Goal: Download file/media

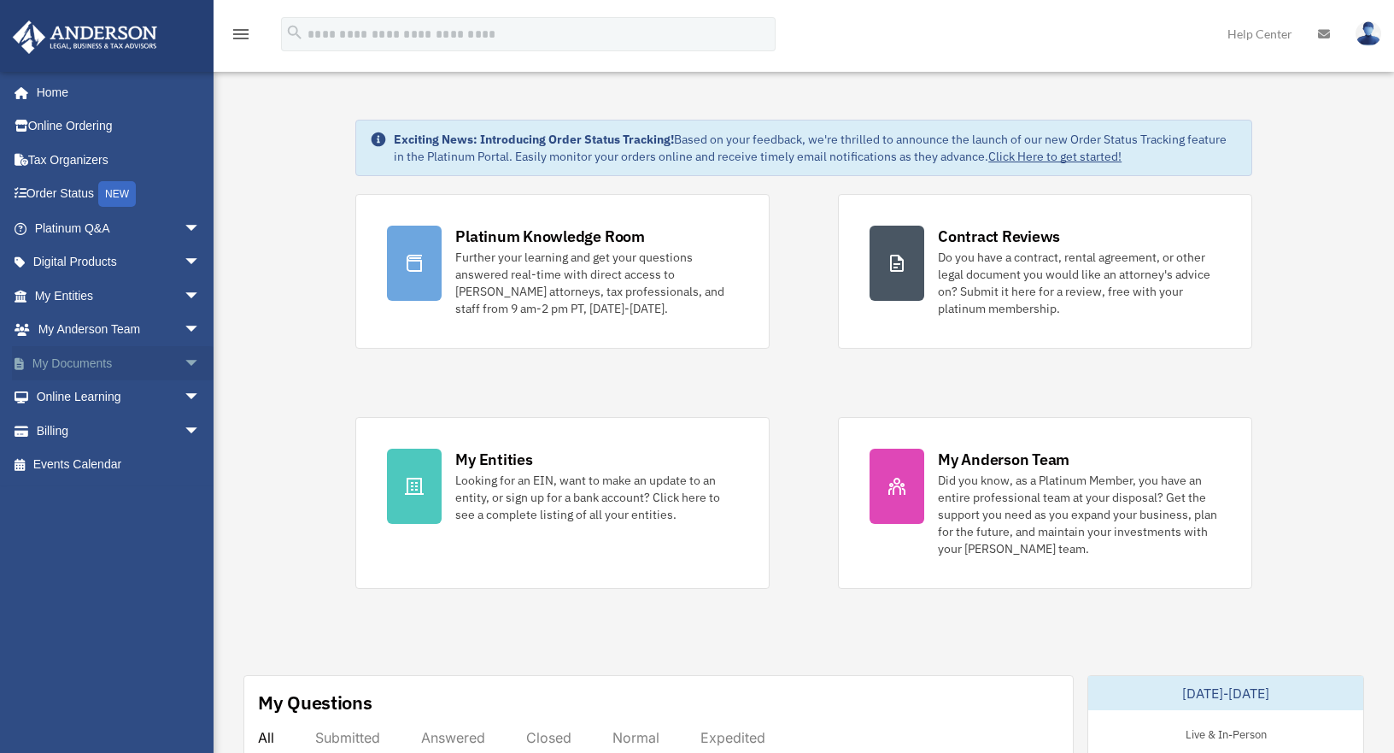
click at [90, 361] on link "My Documents arrow_drop_down" at bounding box center [119, 363] width 214 height 34
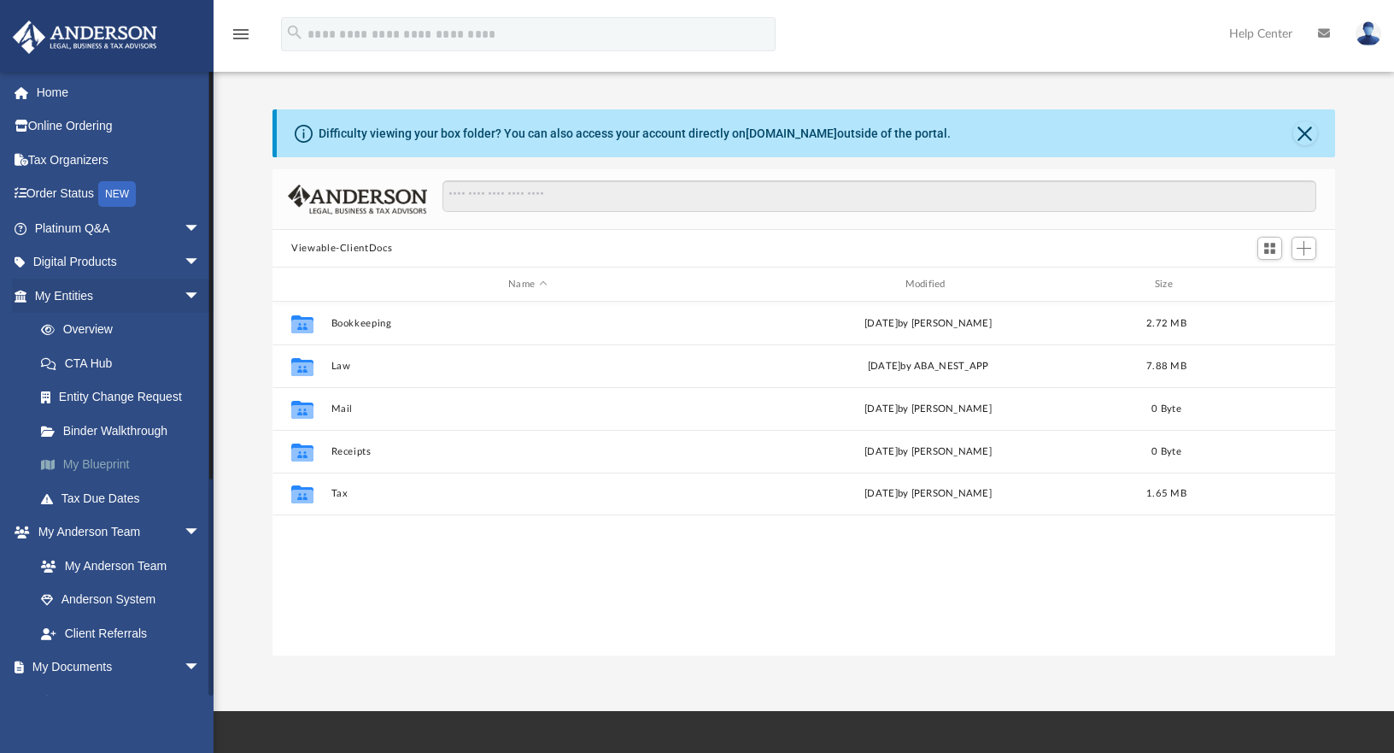
scroll to position [376, 1050]
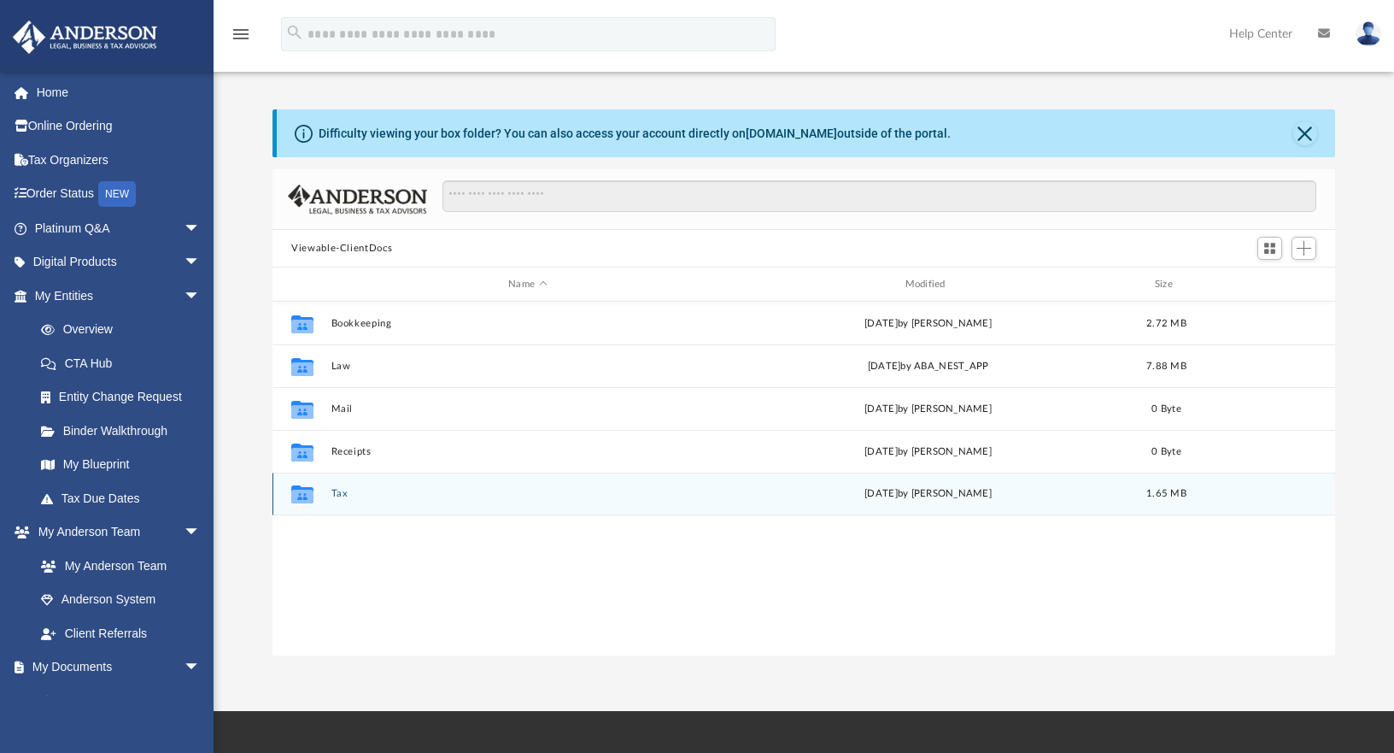
click at [302, 493] on icon "grid" at bounding box center [302, 497] width 22 height 14
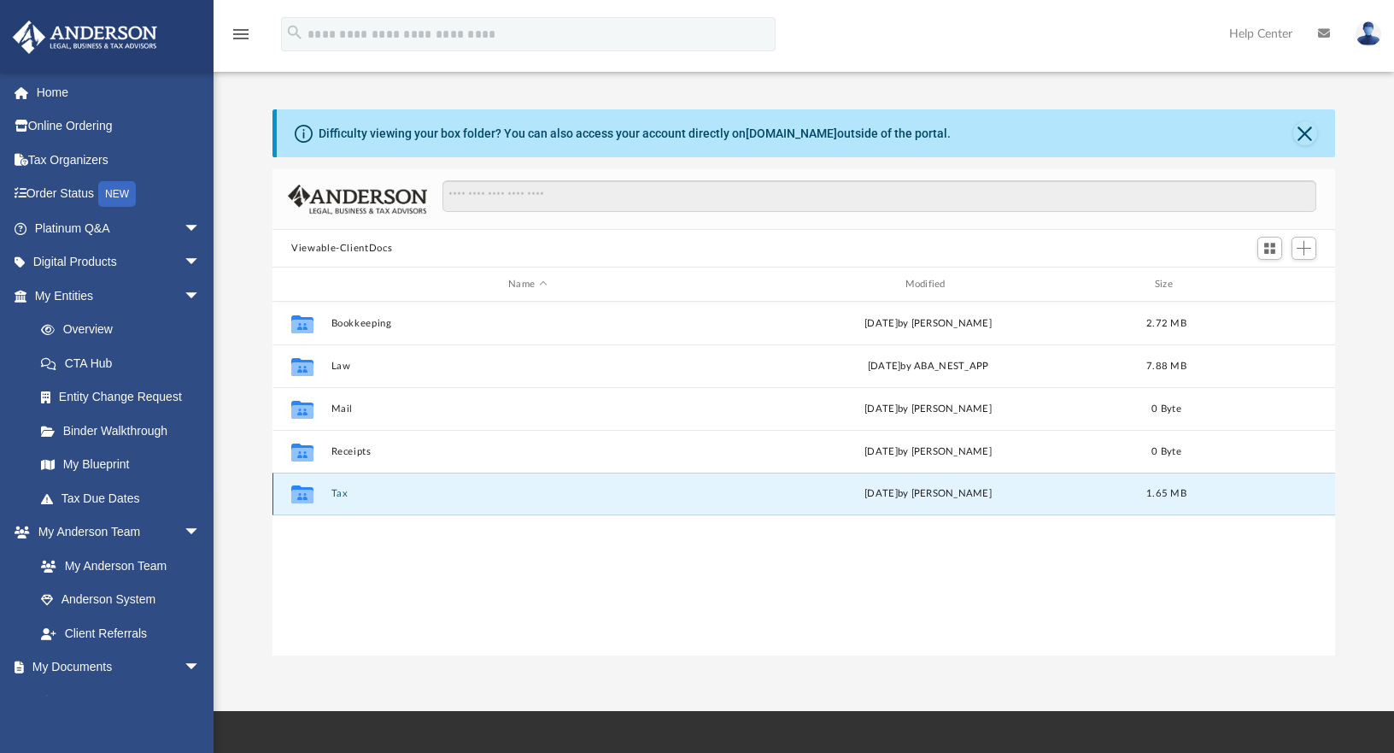
click at [342, 495] on button "Tax" at bounding box center [527, 493] width 393 height 11
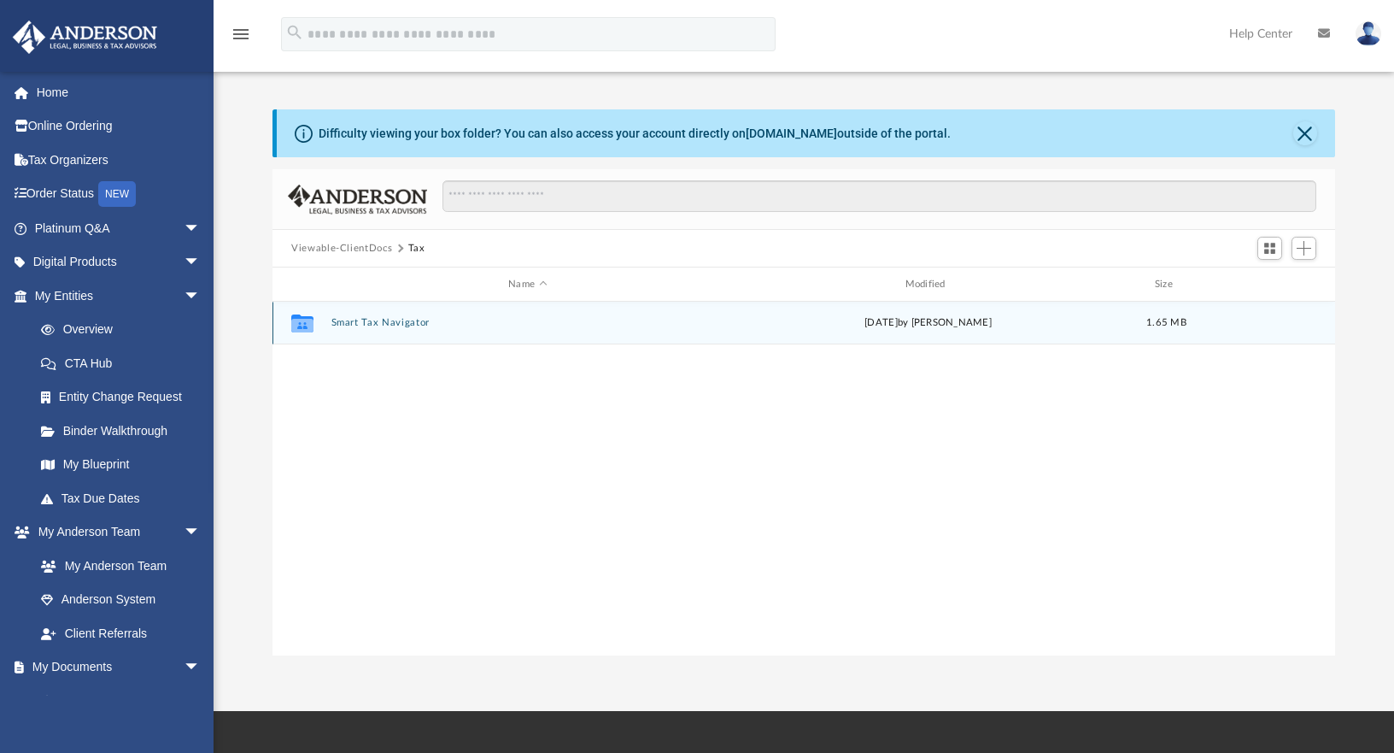
click at [354, 324] on button "Smart Tax Navigator" at bounding box center [527, 322] width 393 height 11
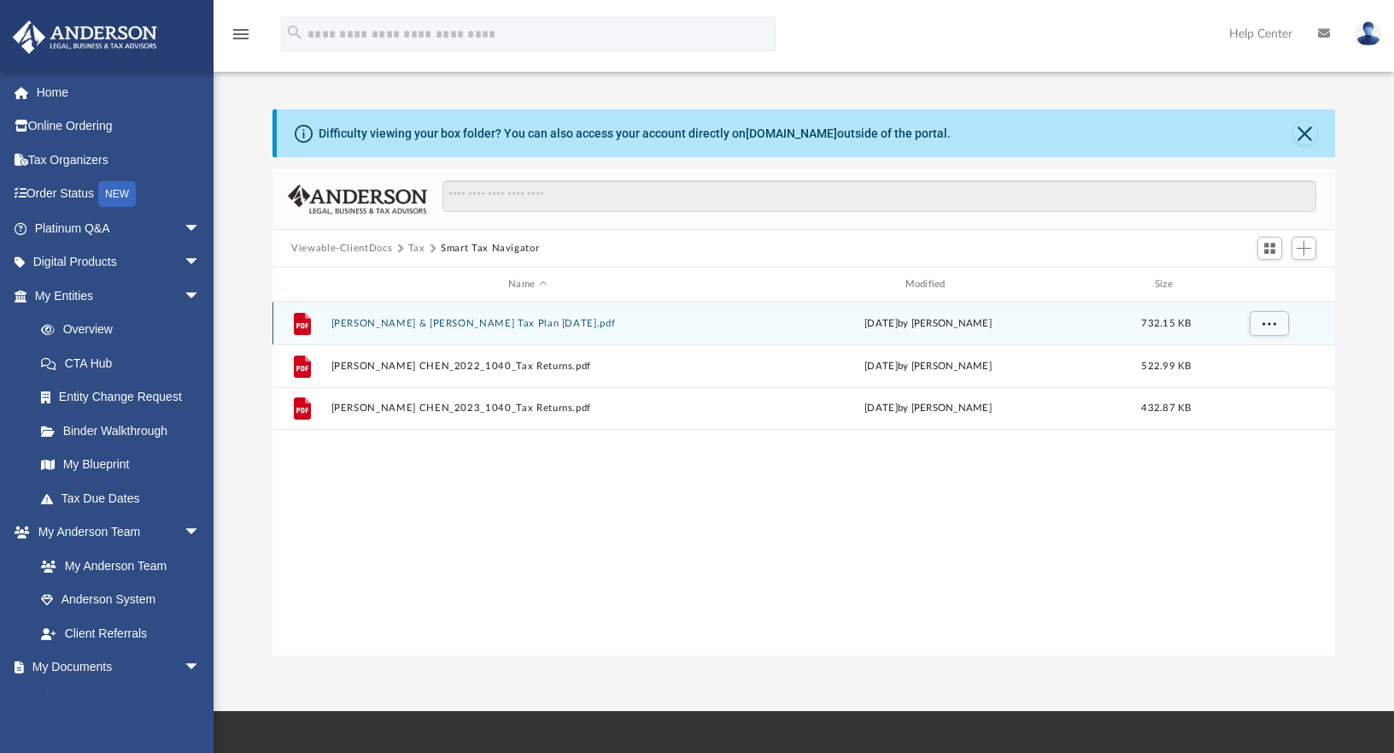
click at [367, 325] on button "[PERSON_NAME] & [PERSON_NAME] Tax Plan [DATE].pdf" at bounding box center [527, 323] width 393 height 11
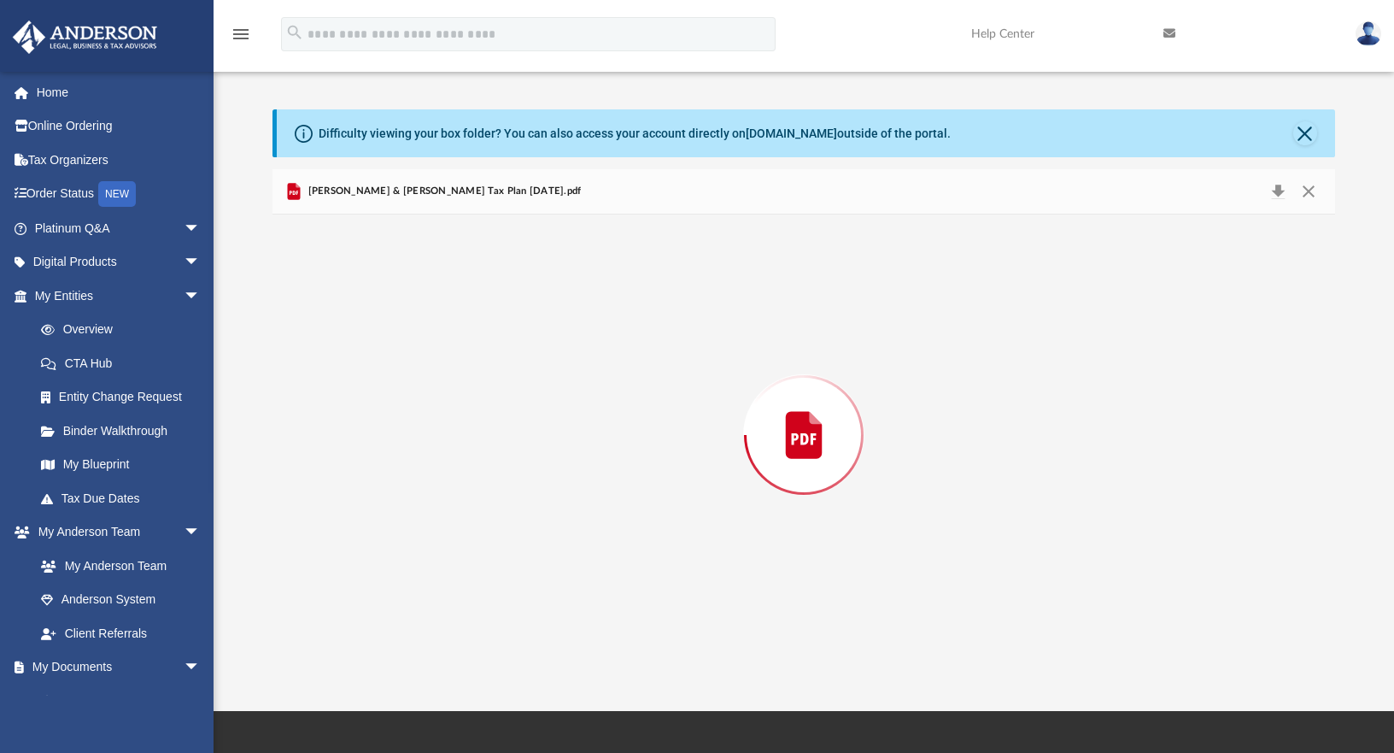
click at [367, 325] on div "Preview" at bounding box center [804, 434] width 1063 height 441
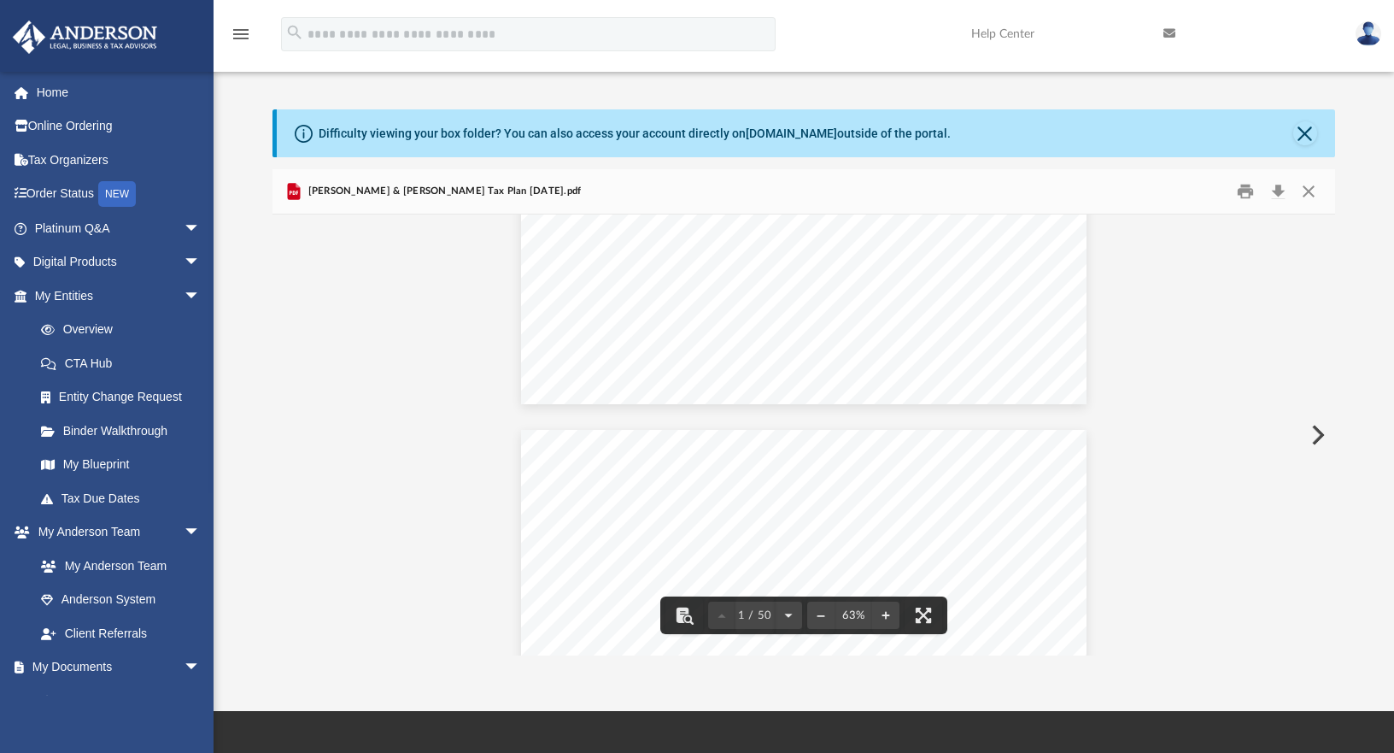
scroll to position [116, 0]
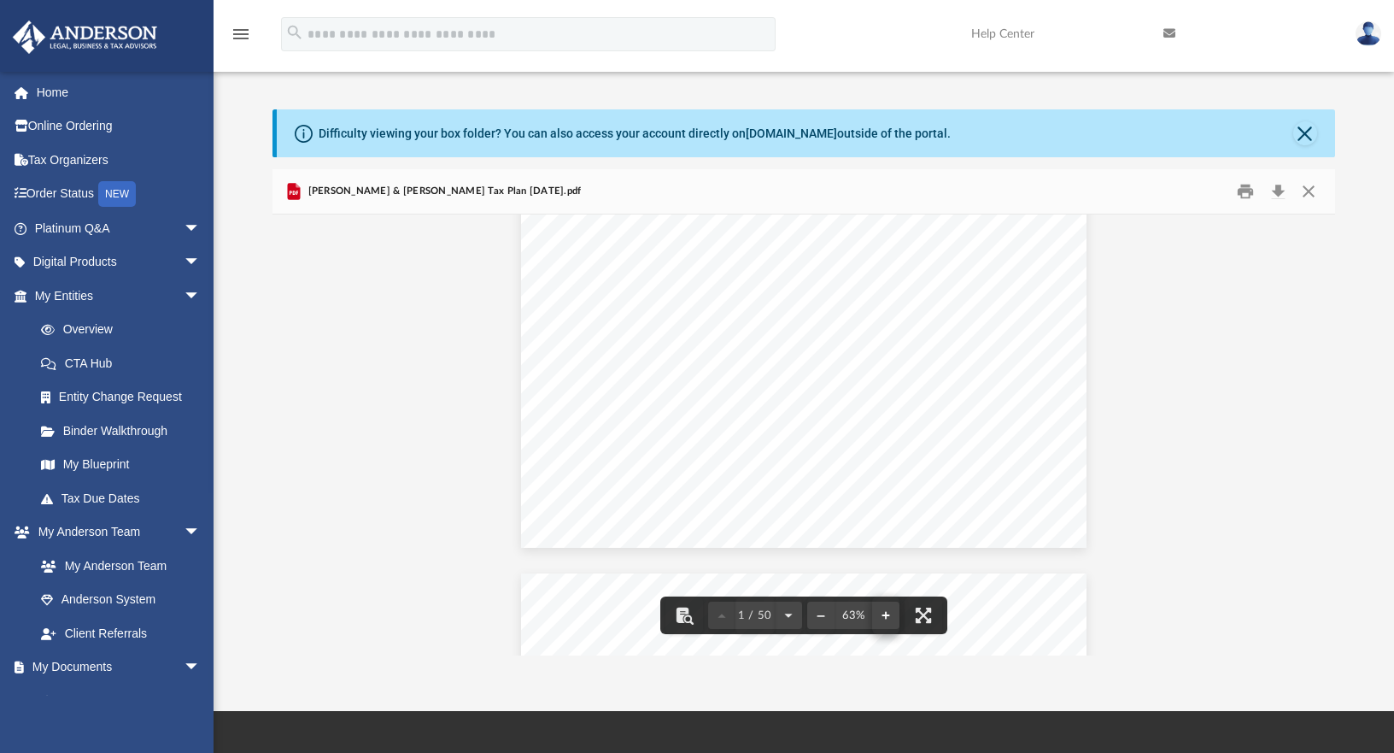
click at [883, 616] on button "File preview" at bounding box center [885, 615] width 27 height 38
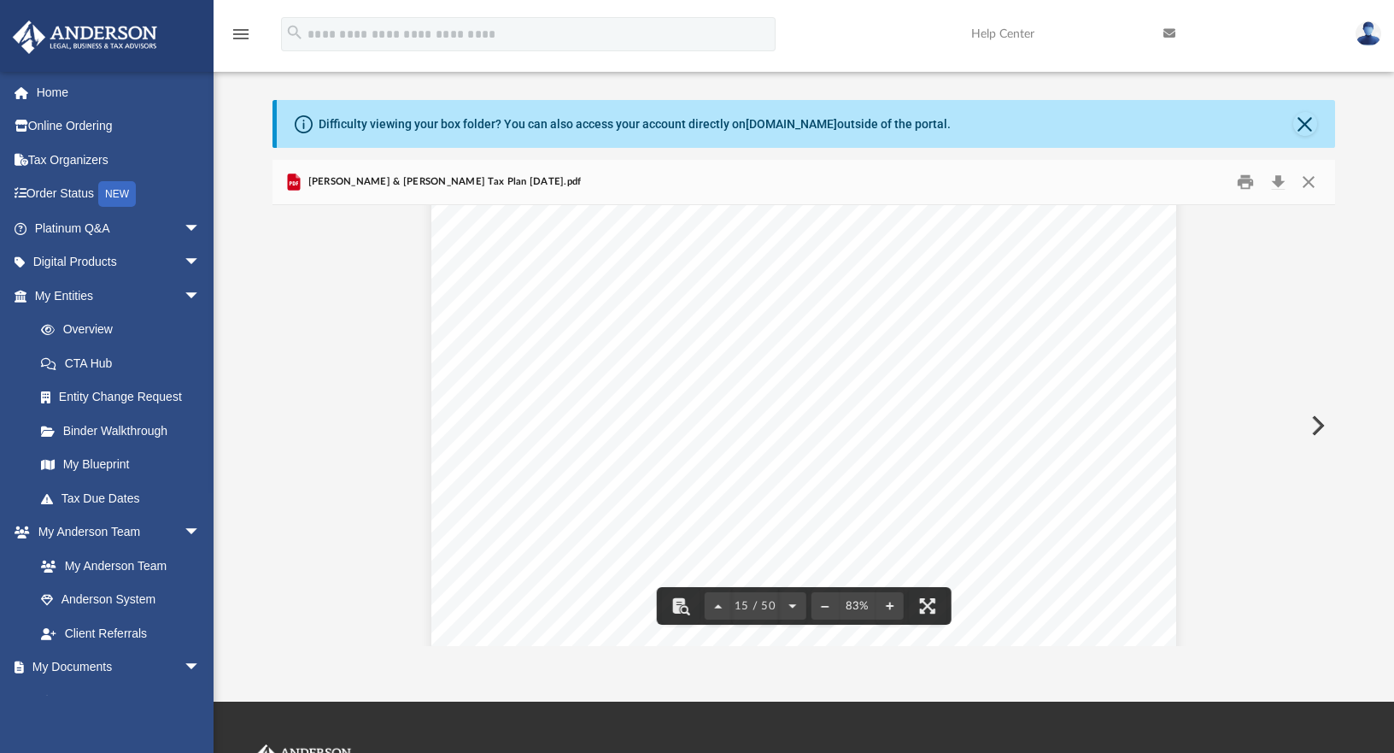
scroll to position [8494, 0]
click at [655, 402] on div "Implementation & Next Steps Dear [PERSON_NAME], The tax plan provided to you is…" at bounding box center [803, 432] width 745 height 576
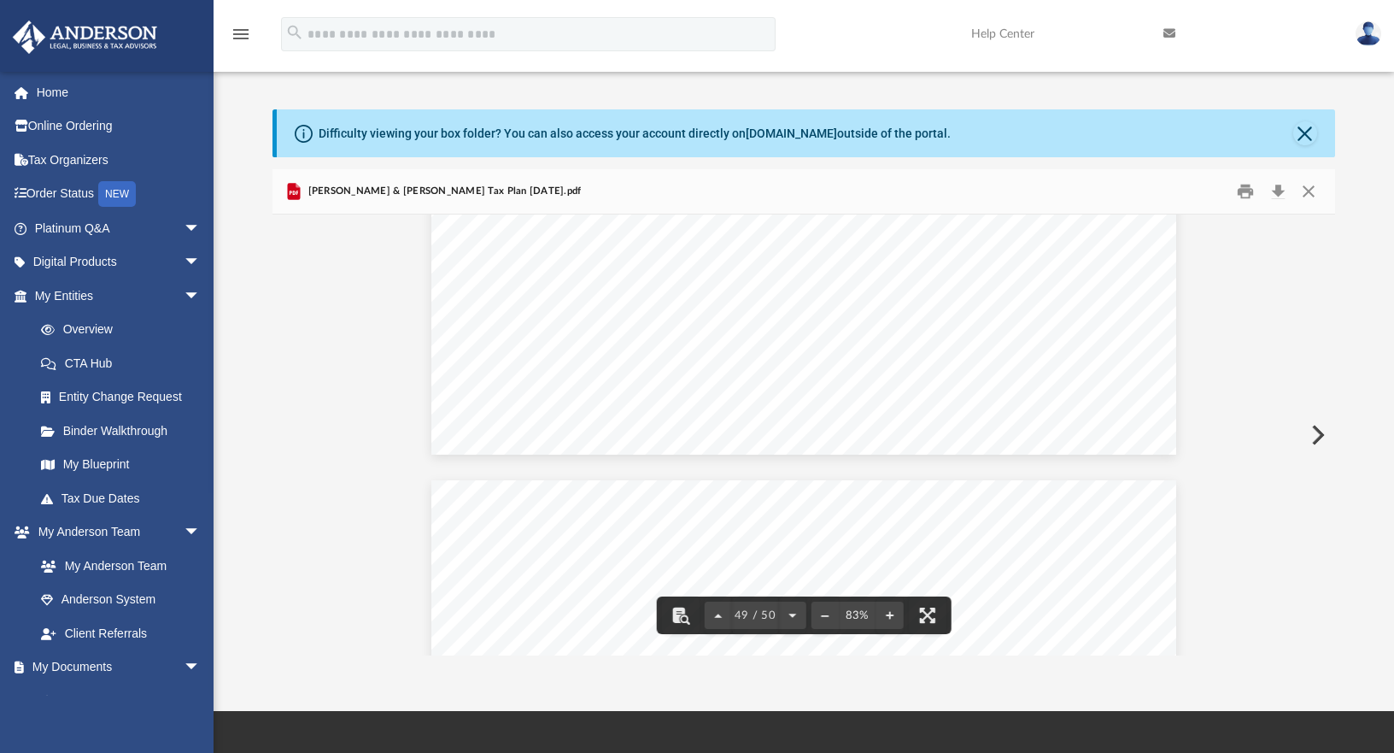
scroll to position [29232, 0]
